Goal: Information Seeking & Learning: Learn about a topic

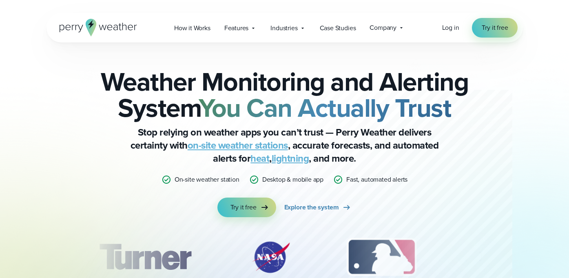
click at [288, 24] on span "Industries" at bounding box center [284, 28] width 27 height 10
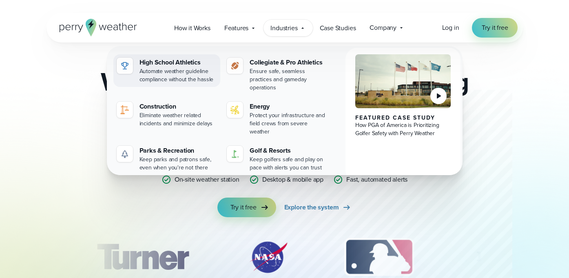
click at [188, 66] on div "High School Athletics" at bounding box center [179, 63] width 78 height 10
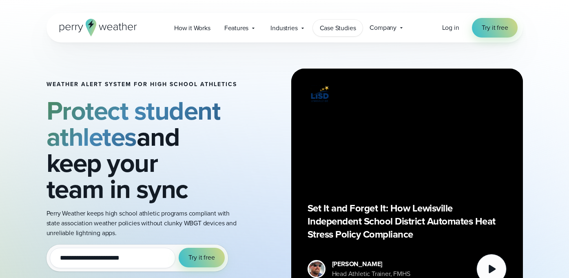
click at [343, 22] on link "Case Studies" at bounding box center [338, 28] width 50 height 17
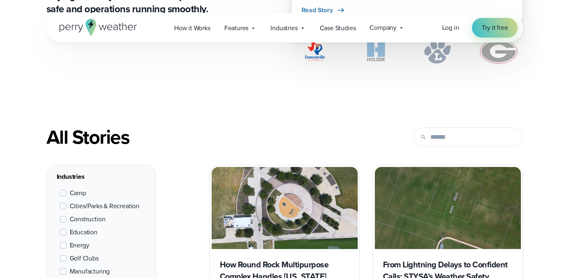
scroll to position [260, 0]
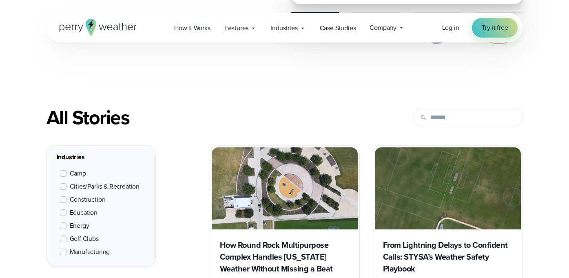
click at [77, 211] on span "Education" at bounding box center [84, 213] width 28 height 10
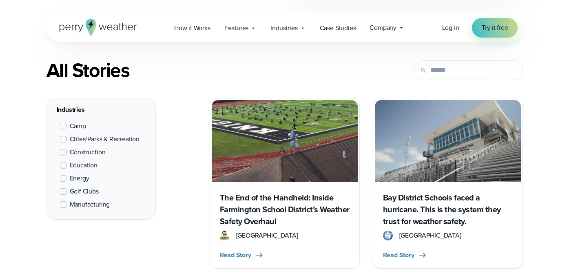
scroll to position [366, 0]
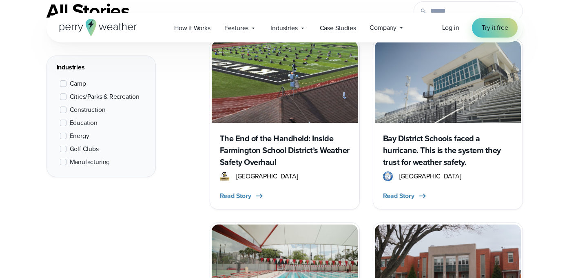
click at [264, 149] on h3 "The End of the Handheld: Inside Farmington School District’s Weather Safety Ove…" at bounding box center [285, 151] width 130 height 36
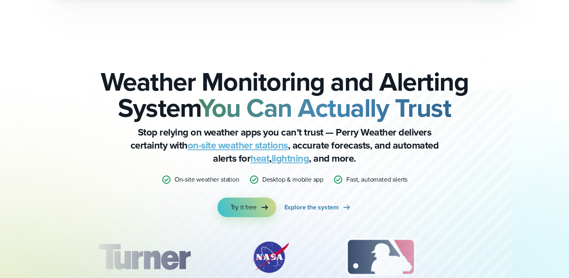
scroll to position [2779, 0]
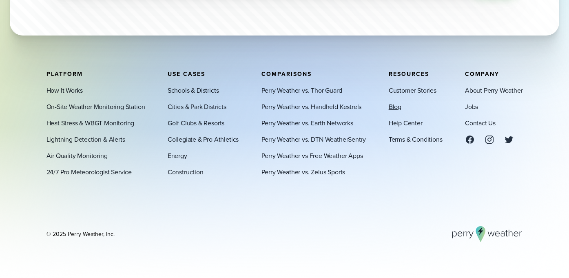
click at [394, 105] on link "Blog" at bounding box center [395, 107] width 13 height 10
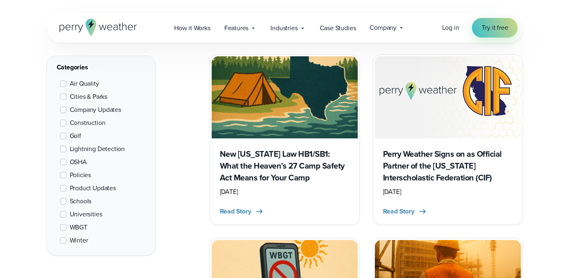
scroll to position [309, 0]
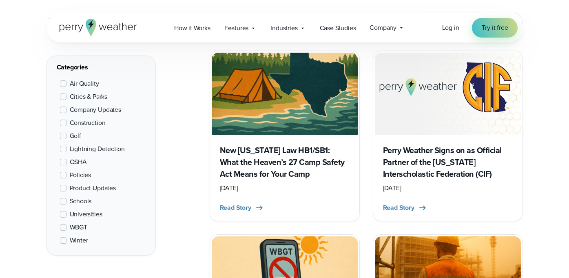
click at [70, 226] on span "WBGT" at bounding box center [79, 227] width 18 height 10
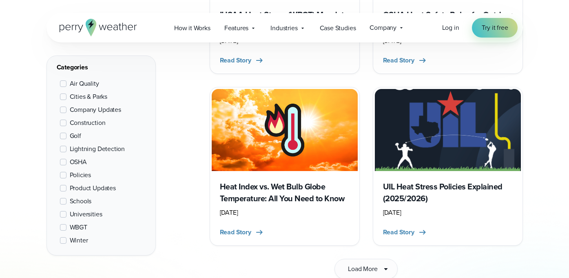
scroll to position [1168, 0]
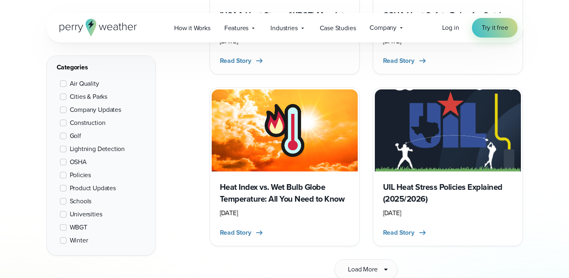
click at [460, 181] on h3 "UIL Heat Stress Policies Explained (2025/2026)" at bounding box center [448, 193] width 130 height 24
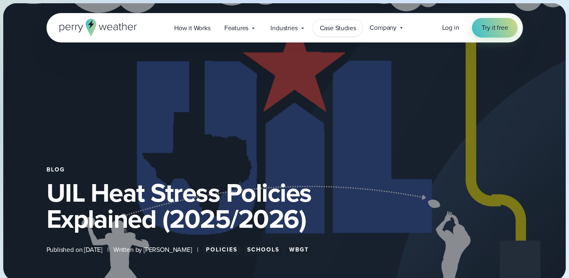
click at [335, 31] on span "Case Studies" at bounding box center [338, 28] width 36 height 10
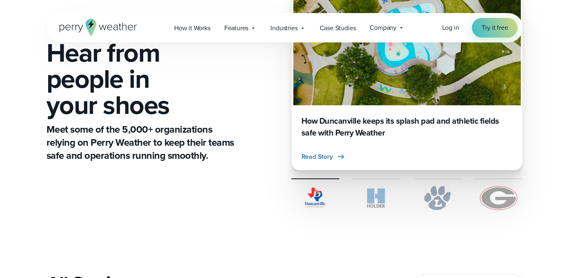
scroll to position [249, 0]
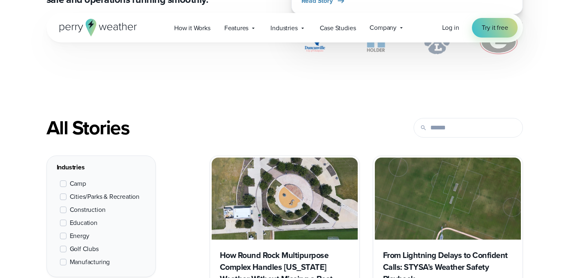
click at [77, 224] on span "Education" at bounding box center [84, 223] width 28 height 10
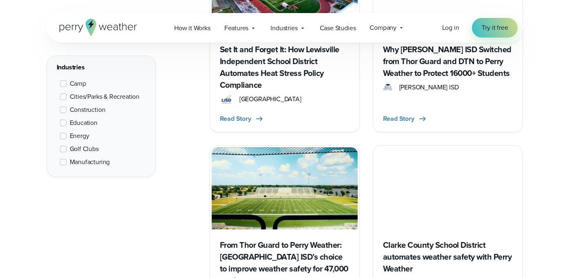
scroll to position [1222, 0]
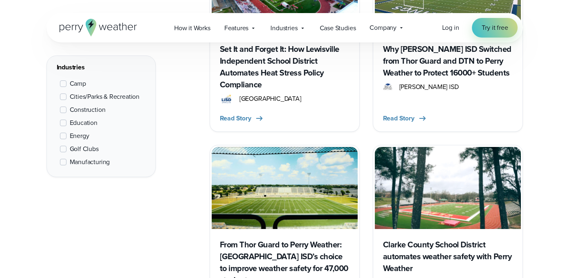
click at [470, 196] on img at bounding box center [448, 188] width 146 height 82
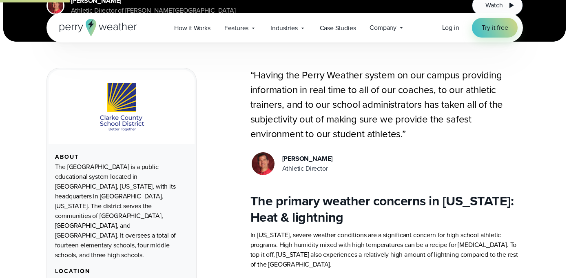
scroll to position [218, 0]
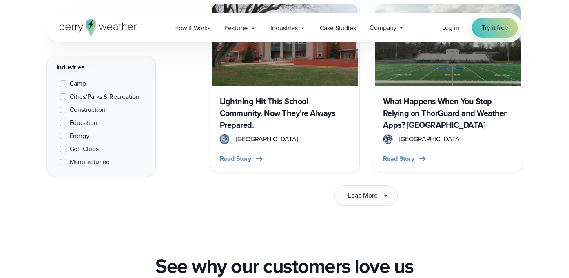
scroll to position [1323, 0]
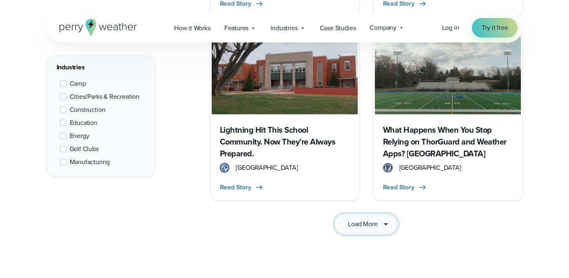
click at [360, 233] on button "Load More" at bounding box center [366, 224] width 63 height 20
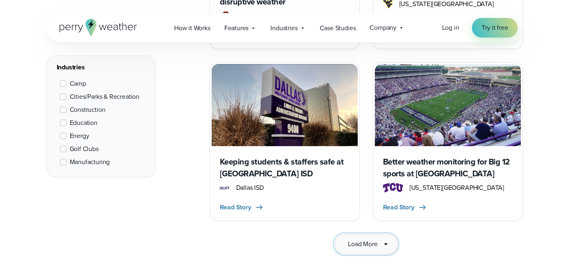
scroll to position [2430, 0]
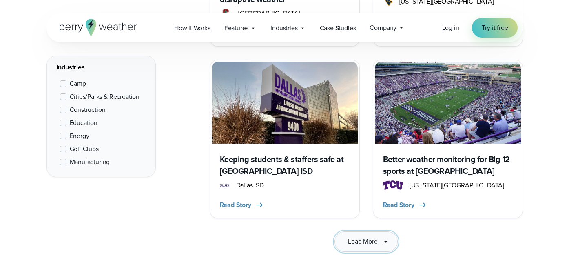
click at [360, 231] on button "Load More" at bounding box center [366, 241] width 63 height 20
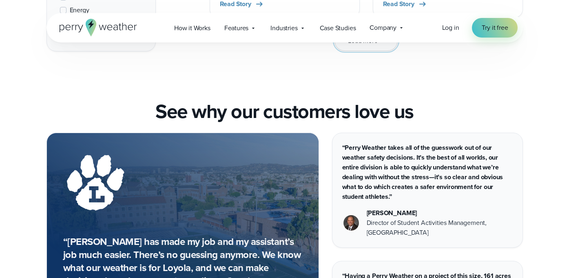
scroll to position [2489, 0]
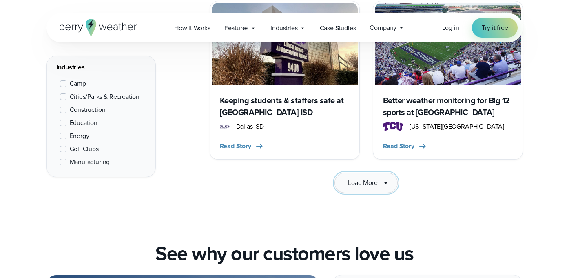
click at [359, 178] on span "Load More" at bounding box center [362, 183] width 29 height 10
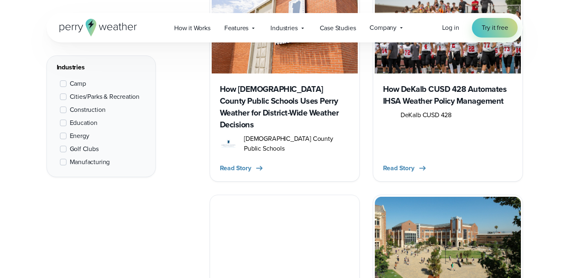
scroll to position [1734, 0]
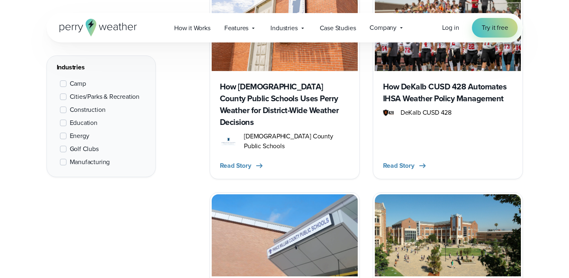
click at [78, 139] on span "Energy" at bounding box center [80, 136] width 20 height 10
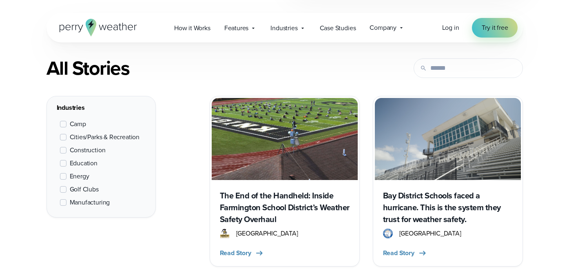
scroll to position [307, 0]
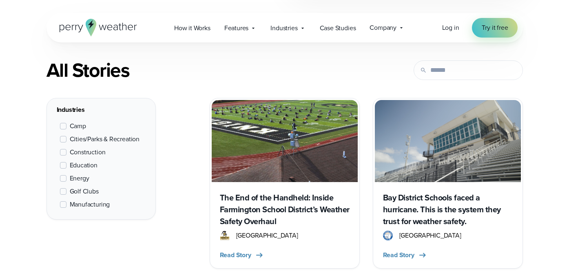
click at [77, 164] on span "Education" at bounding box center [84, 165] width 28 height 10
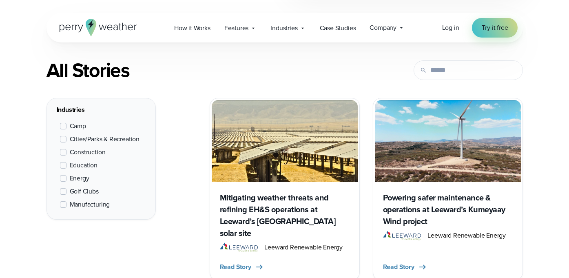
click at [74, 180] on span "Energy" at bounding box center [80, 178] width 20 height 10
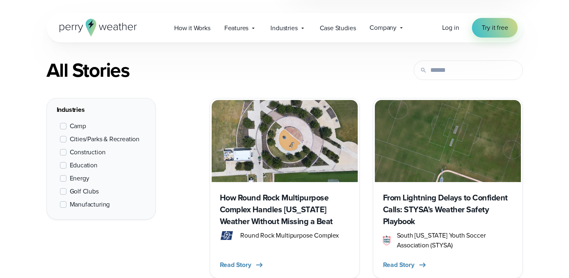
click at [78, 165] on span "Education" at bounding box center [84, 165] width 28 height 10
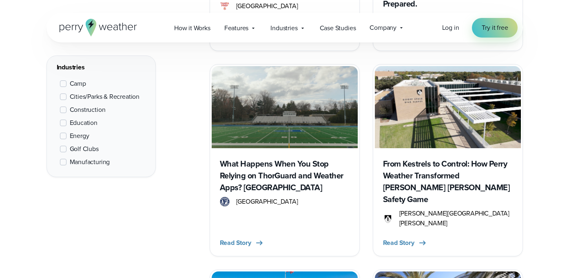
scroll to position [685, 0]
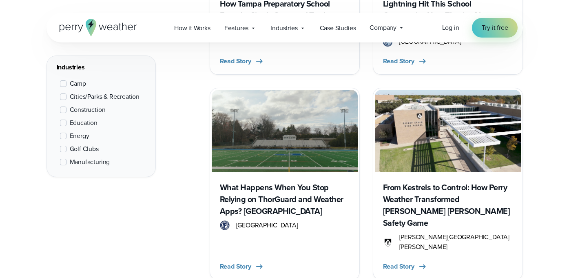
click at [416, 195] on h3 "From Kestrels to Control: How Perry Weather Transformed Bishop Lynch’s Safety G…" at bounding box center [448, 205] width 130 height 47
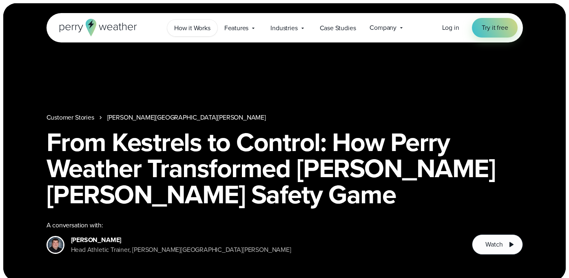
click at [190, 23] on span "How it Works" at bounding box center [192, 28] width 36 height 10
